Goal: Information Seeking & Learning: Understand process/instructions

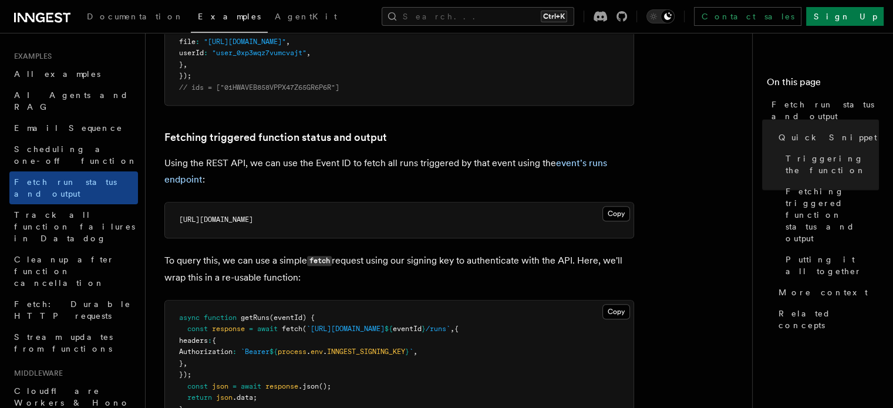
scroll to position [587, 0]
click at [613, 211] on button "Copy Copied" at bounding box center [617, 213] width 28 height 15
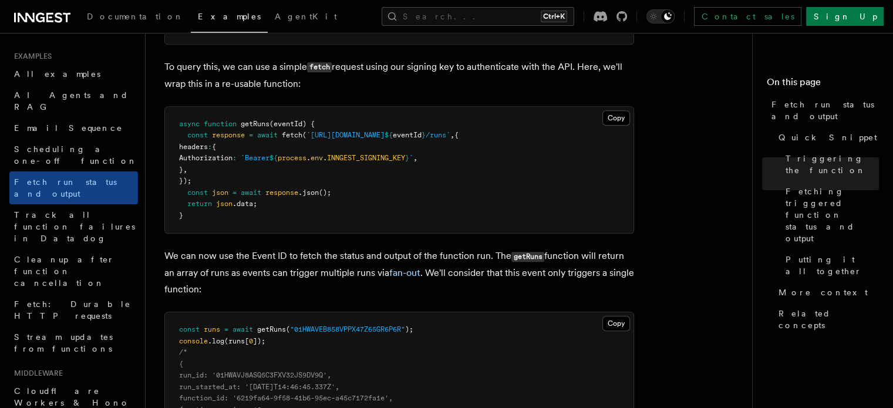
scroll to position [782, 0]
drag, startPoint x: 440, startPoint y: 156, endPoint x: 362, endPoint y: 154, distance: 77.5
click at [362, 154] on span "INNGEST_SIGNING_KEY" at bounding box center [366, 157] width 78 height 8
copy span "INNGEST_SIGNING_KEY"
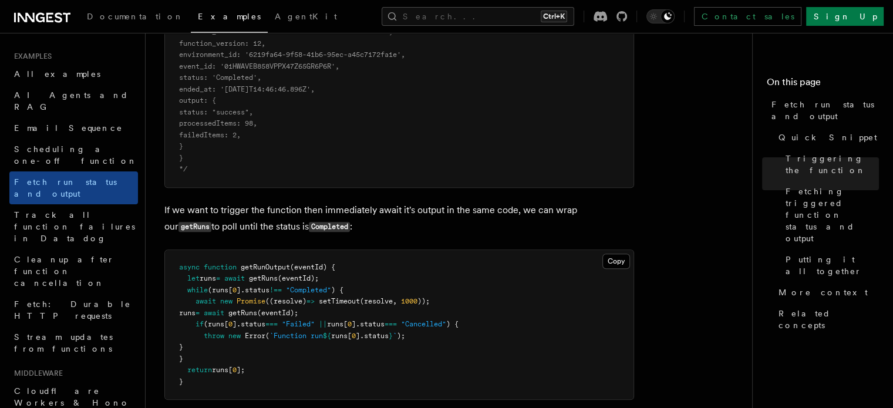
scroll to position [1150, 0]
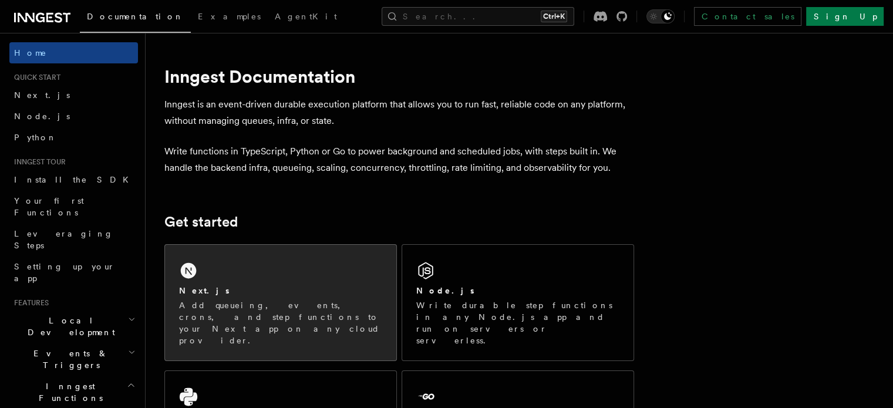
click at [322, 300] on p "Add queueing, events, crons, and step functions to your Next app on any cloud p…" at bounding box center [280, 323] width 203 height 47
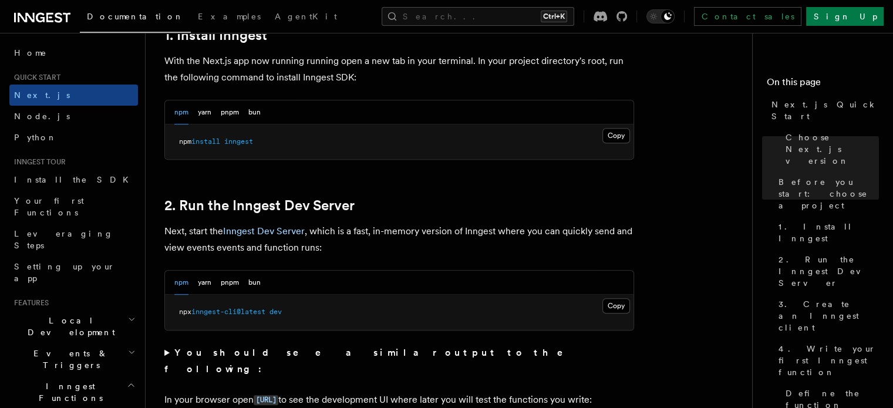
scroll to position [674, 0]
click at [612, 305] on button "Copy Copied" at bounding box center [617, 305] width 28 height 15
